Goal: Information Seeking & Learning: Learn about a topic

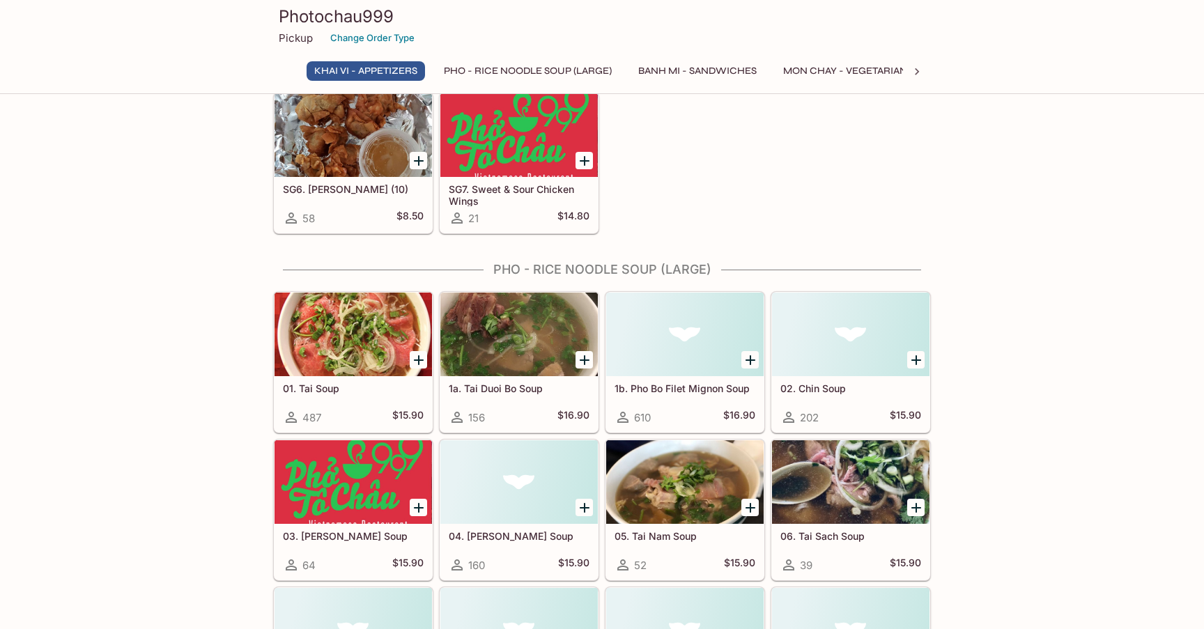
scroll to position [213, 0]
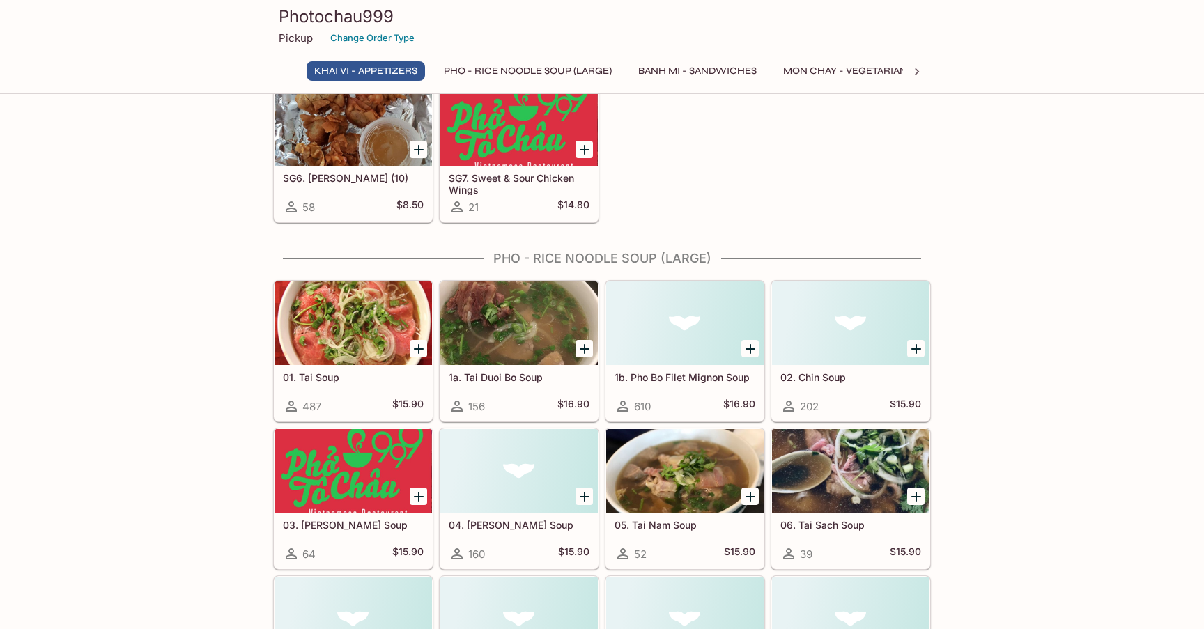
click at [663, 378] on h5 "1b. Pho Bo Filet Mignon Soup" at bounding box center [685, 377] width 141 height 12
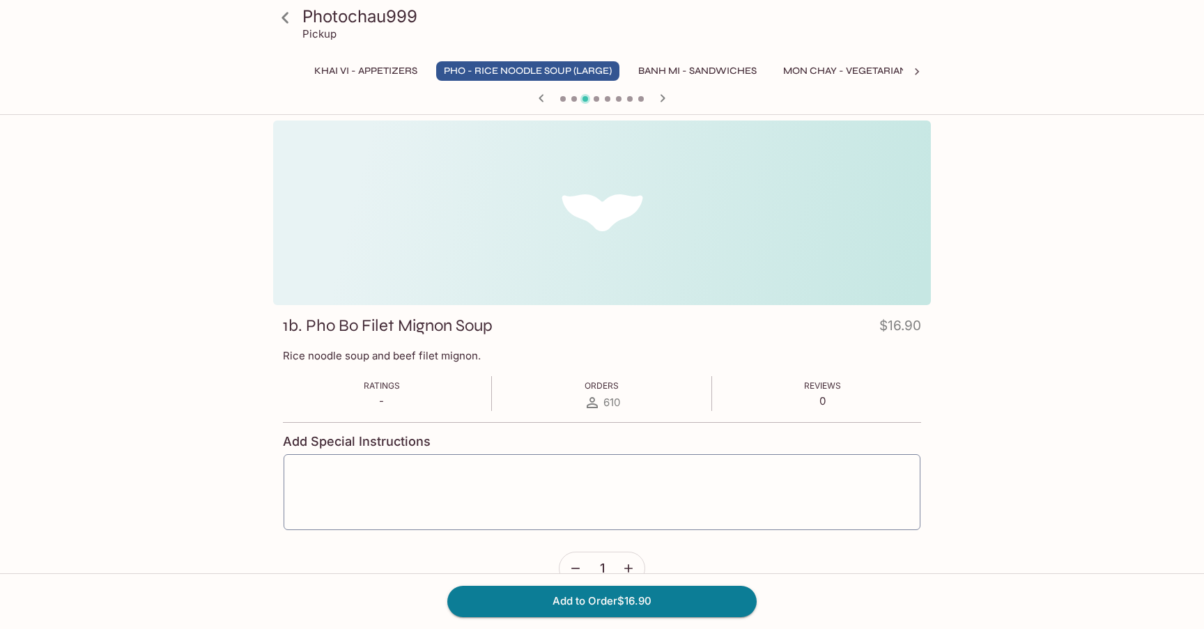
click at [282, 13] on icon at bounding box center [285, 18] width 24 height 24
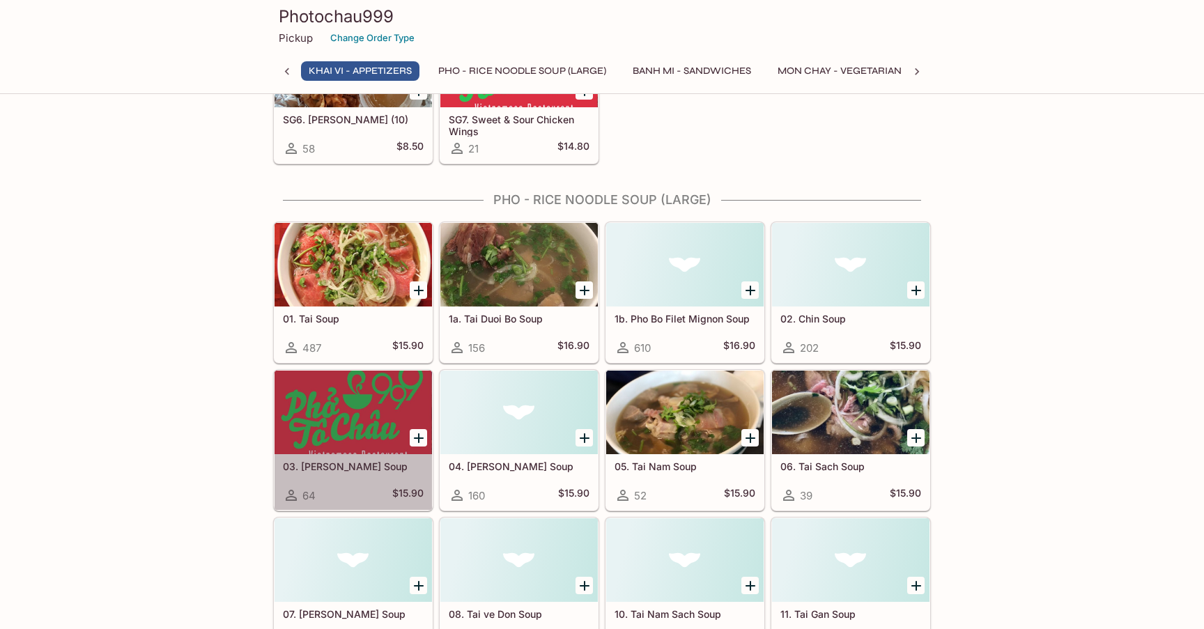
click at [354, 469] on h5 "03. [PERSON_NAME] Soup" at bounding box center [353, 467] width 141 height 12
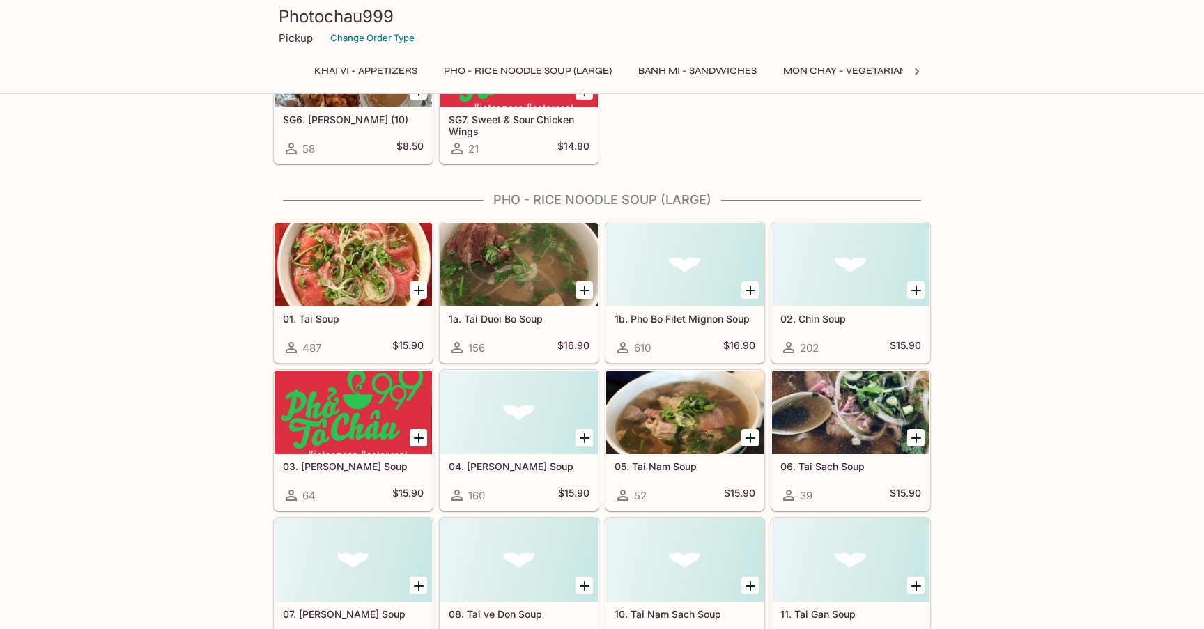
click at [316, 323] on h5 "01. Tai Soup" at bounding box center [353, 319] width 141 height 12
click at [515, 613] on h5 "08. Tai ve Don Soup" at bounding box center [519, 614] width 141 height 12
